Goal: Transaction & Acquisition: Download file/media

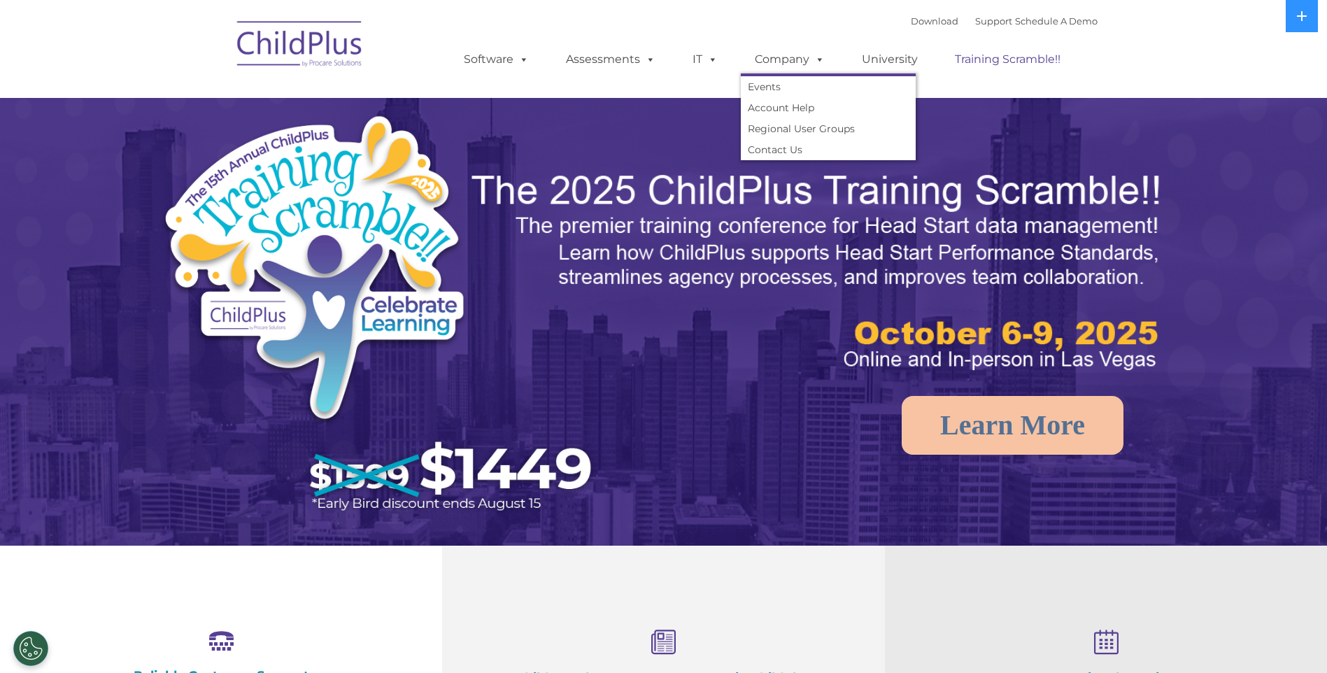
select select "MEDIUM"
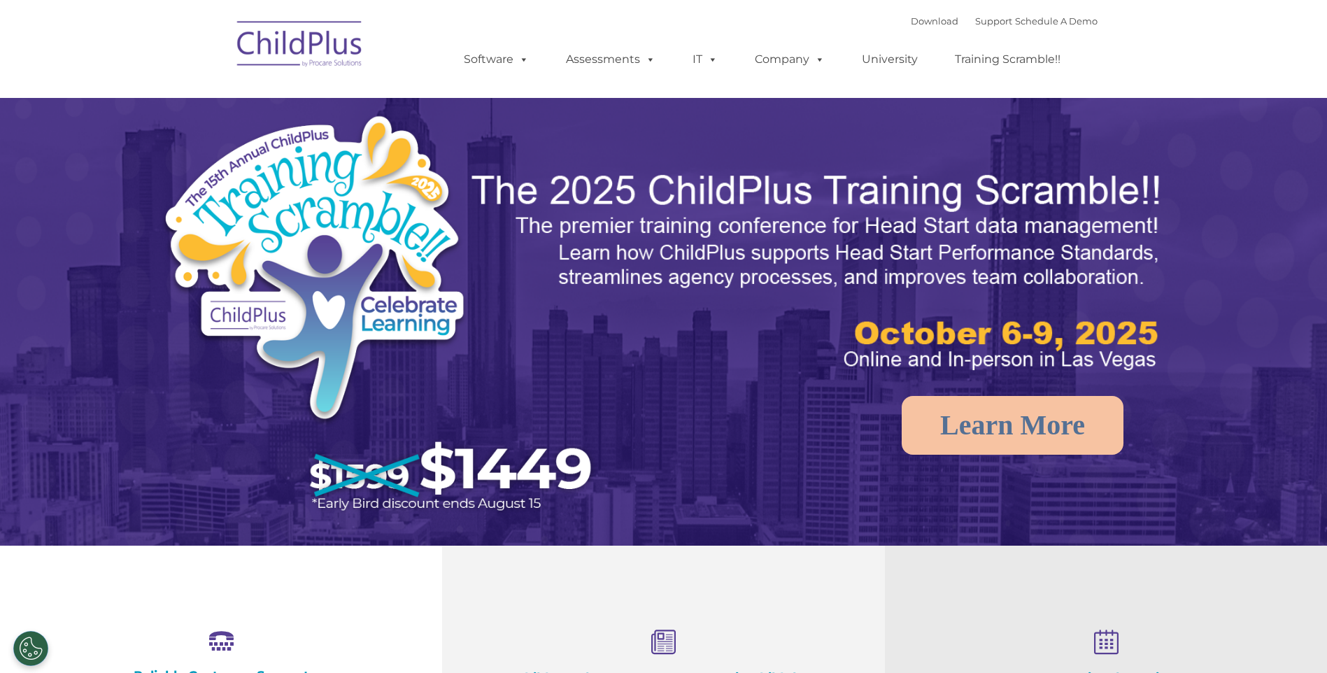
select select "MEDIUM"
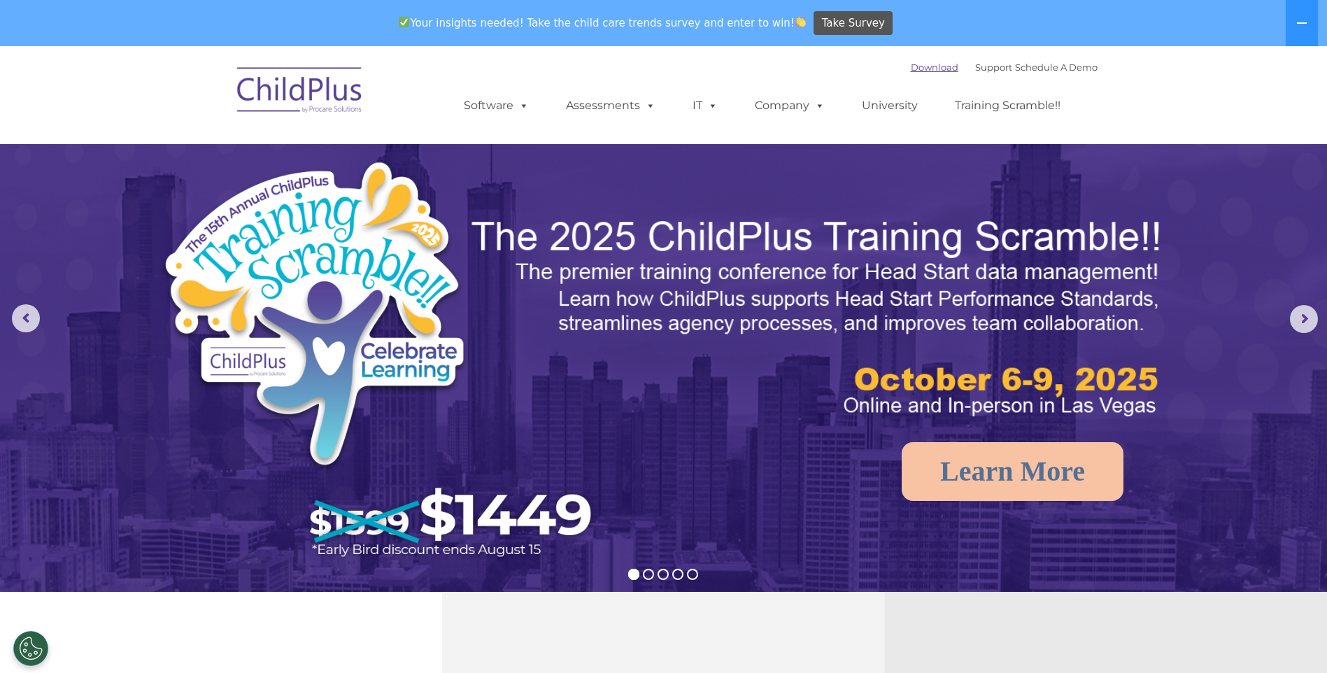
click at [911, 68] on link "Download" at bounding box center [935, 67] width 48 height 11
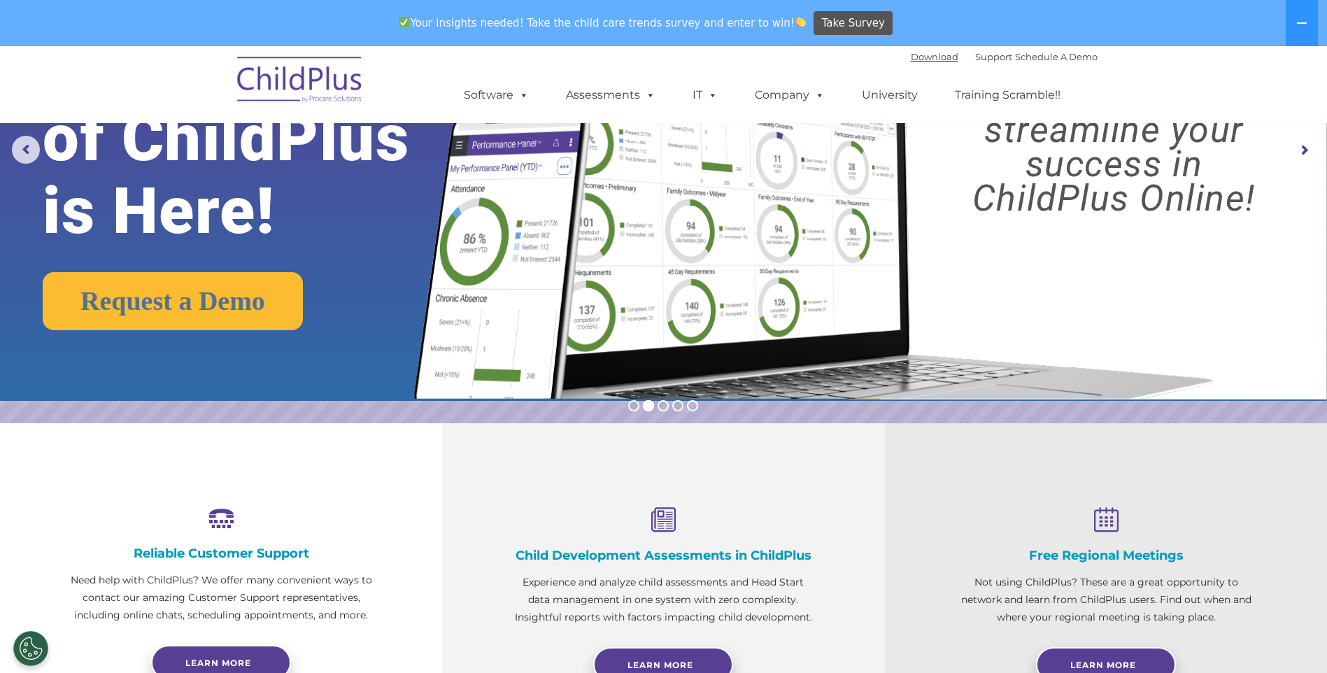
scroll to position [210, 0]
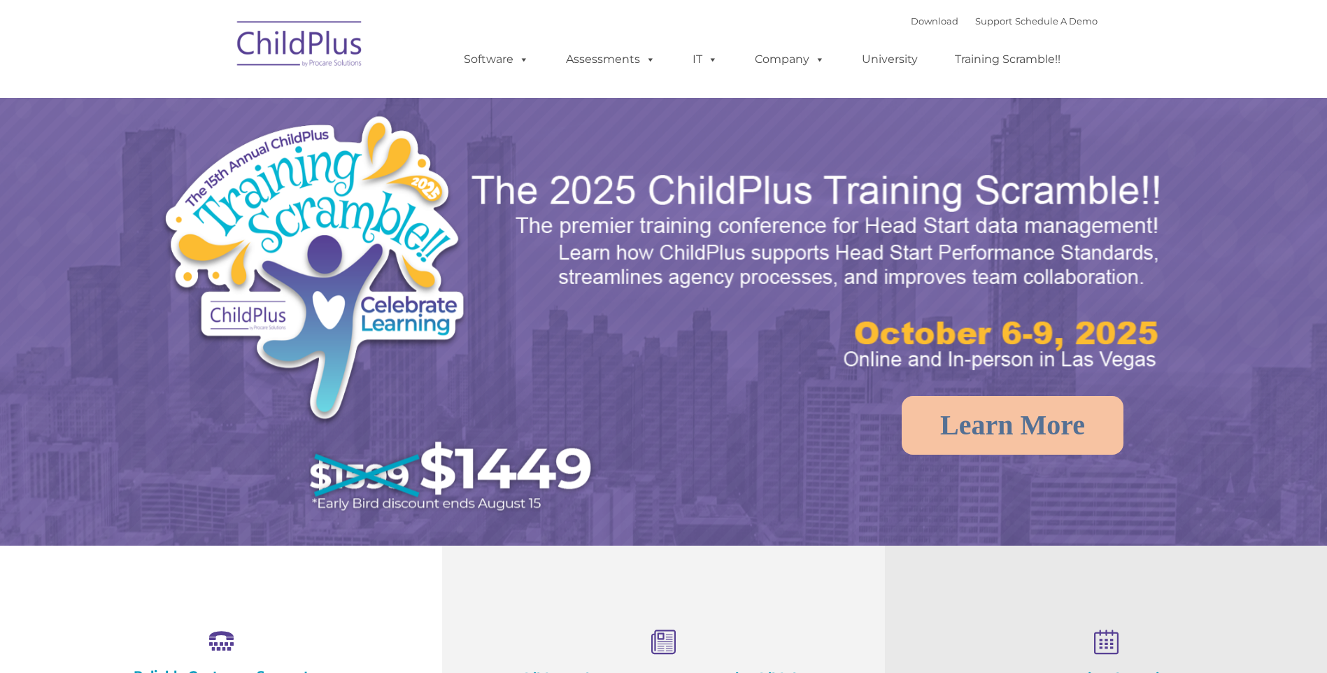
select select "MEDIUM"
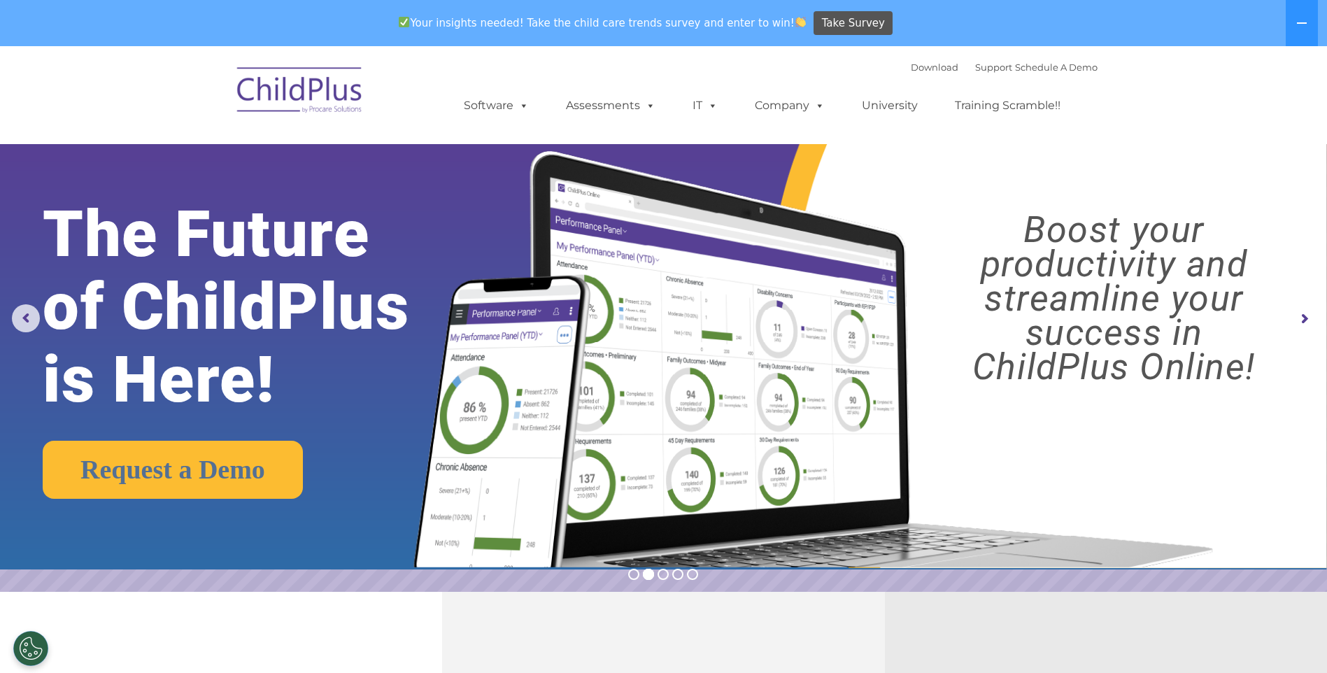
click at [344, 108] on img at bounding box center [300, 92] width 140 height 70
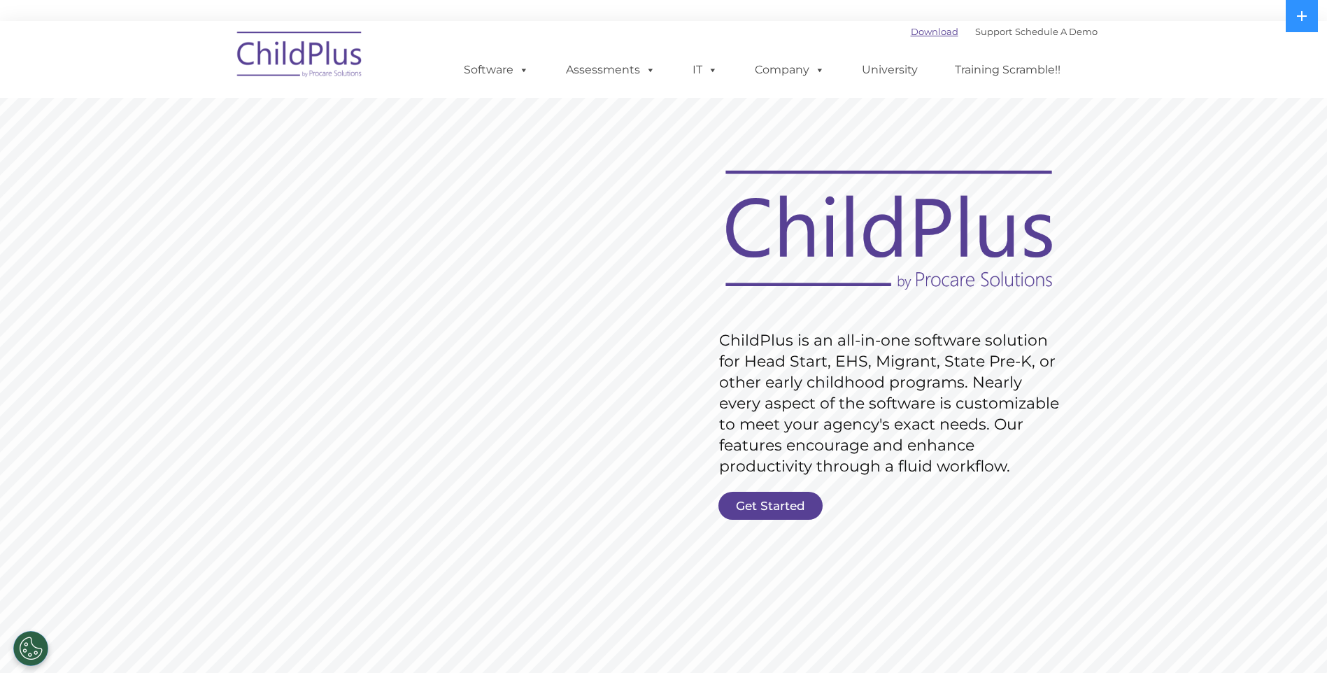
click at [925, 31] on link "Download" at bounding box center [935, 31] width 48 height 11
